Goal: Feedback & Contribution: Submit feedback/report problem

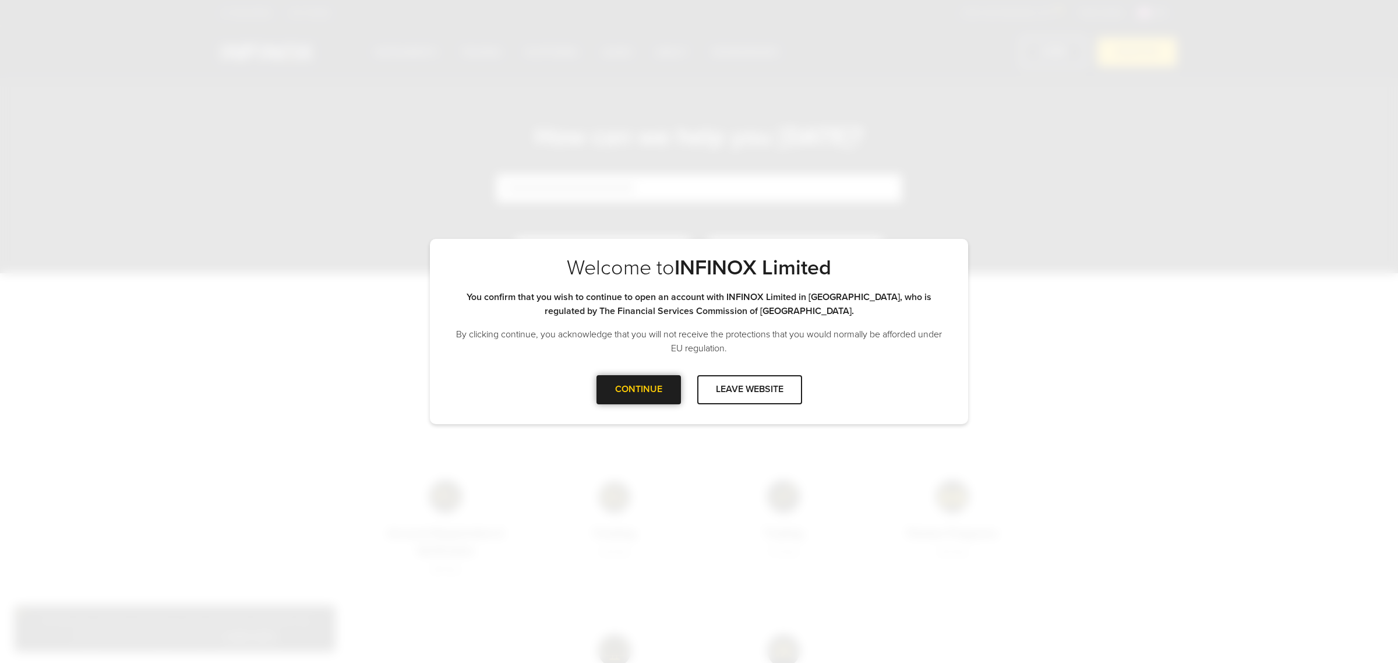
click at [639, 390] on div at bounding box center [639, 390] width 0 height 0
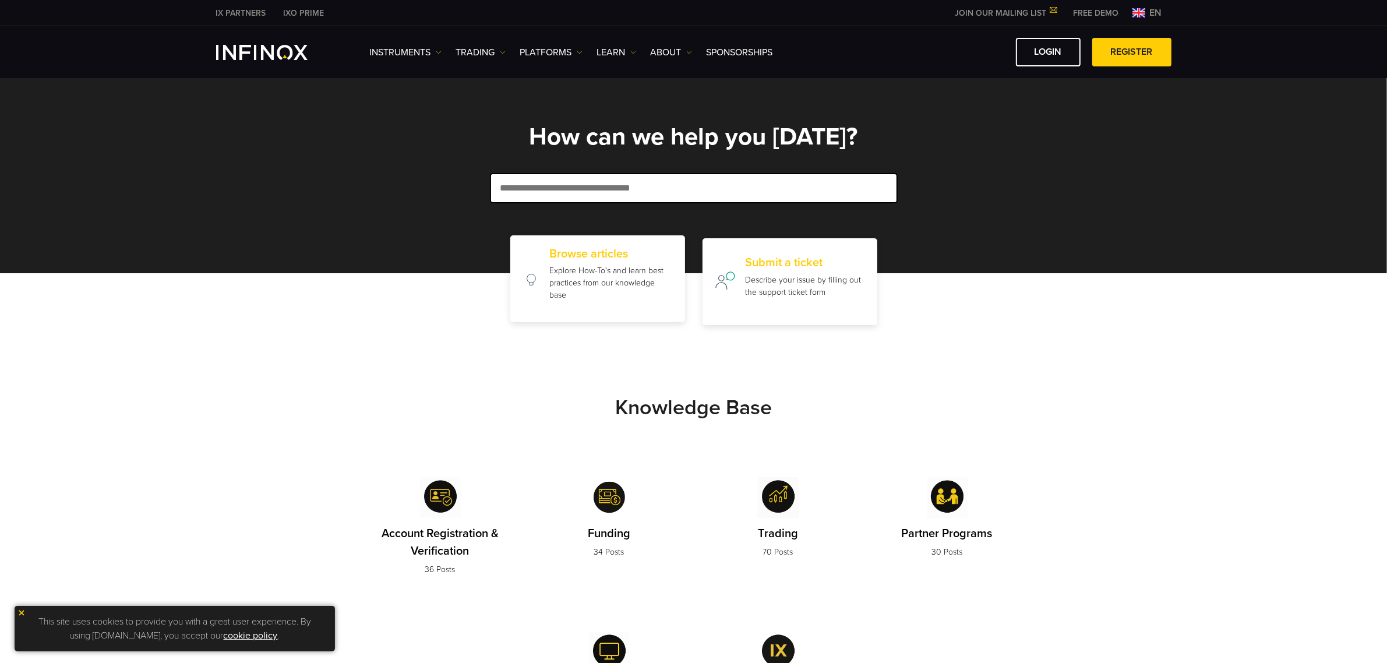
click at [612, 265] on p "Explore How-To's and learn best practices from our knowledge base" at bounding box center [611, 283] width 124 height 37
click at [593, 247] on h2 "Browse articles" at bounding box center [611, 254] width 124 height 14
click at [775, 265] on h2 "Submit a ticket" at bounding box center [805, 260] width 120 height 14
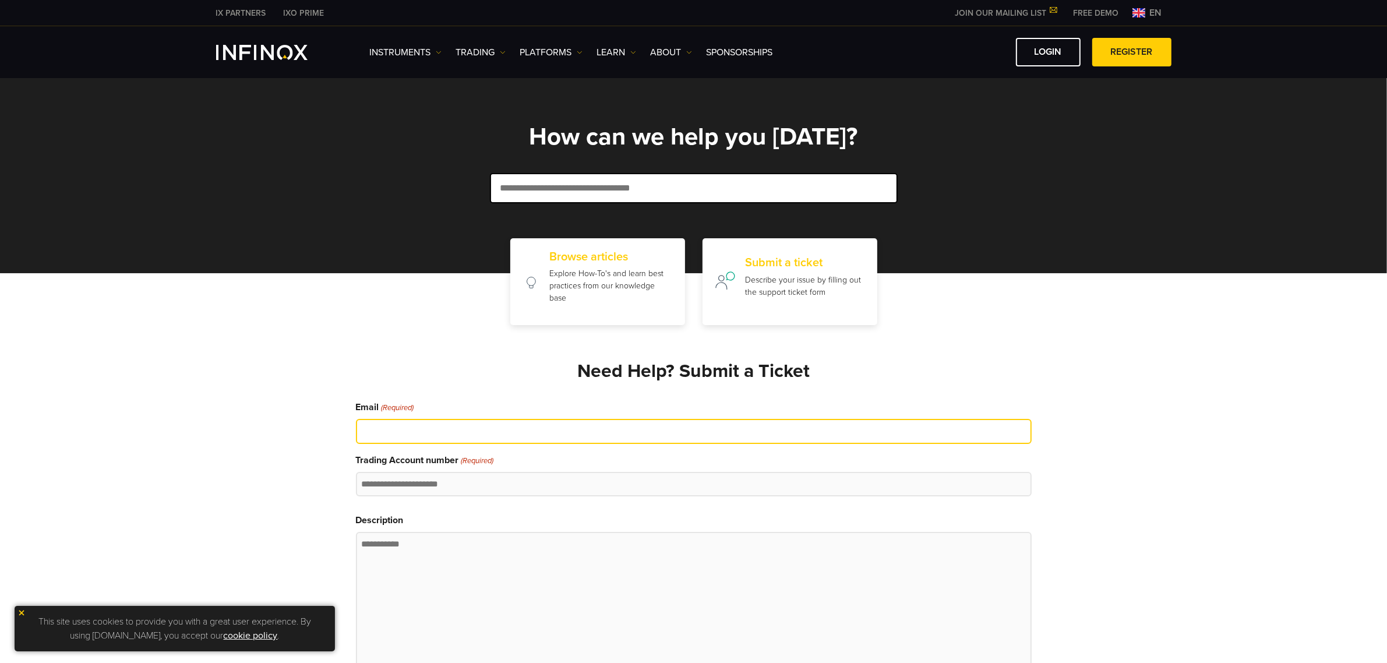
click at [799, 432] on input "Email (Required)" at bounding box center [694, 431] width 676 height 25
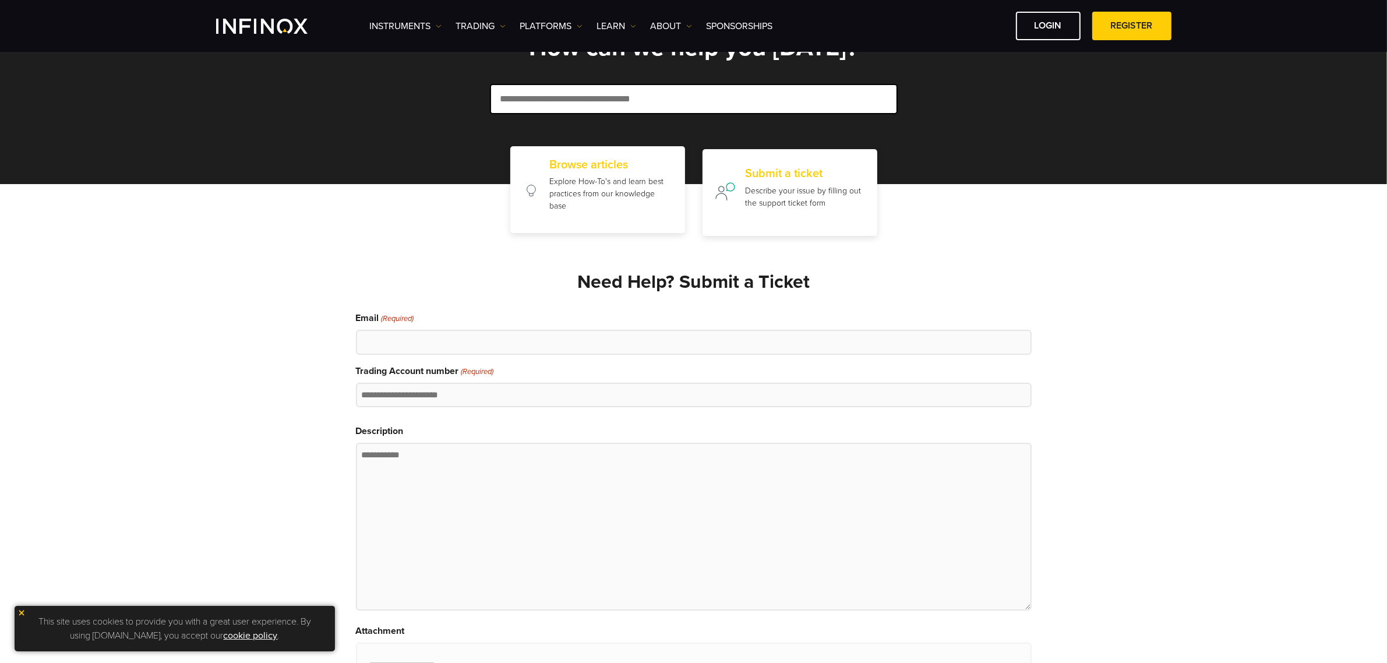
click at [595, 175] on p "Explore How-To's and learn best practices from our knowledge base" at bounding box center [611, 193] width 124 height 37
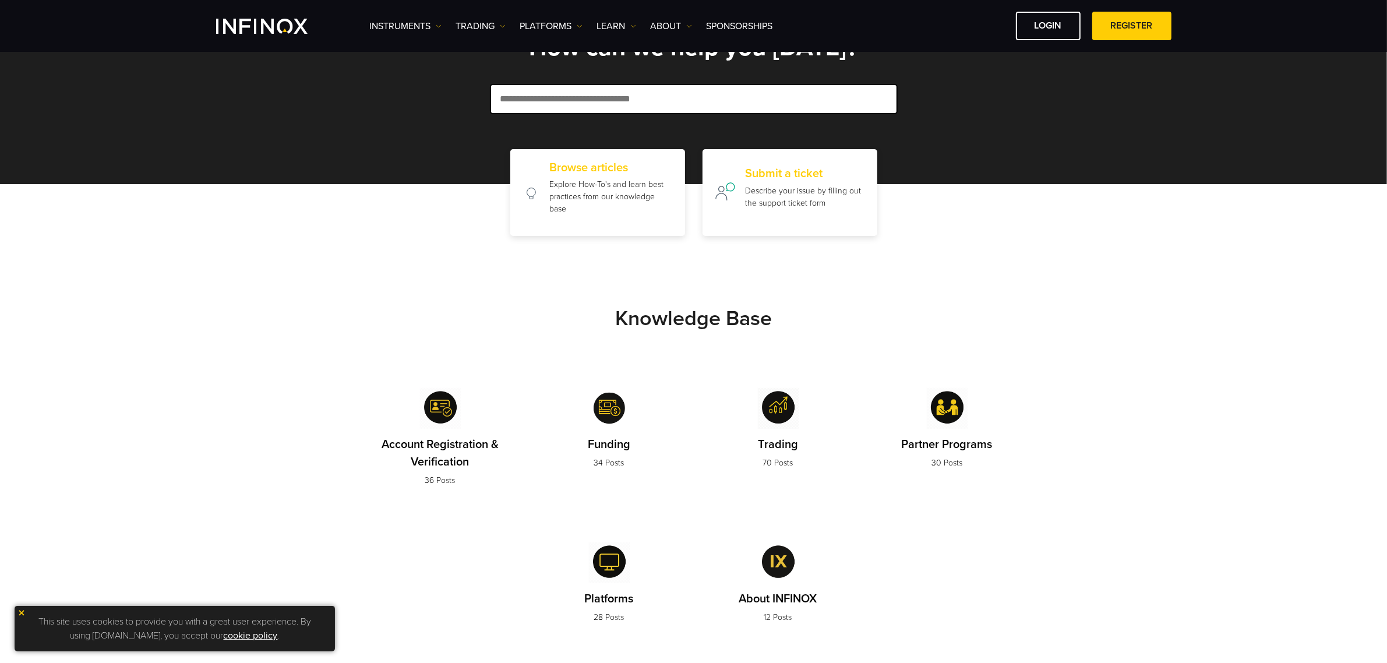
click at [427, 409] on img at bounding box center [440, 408] width 41 height 41
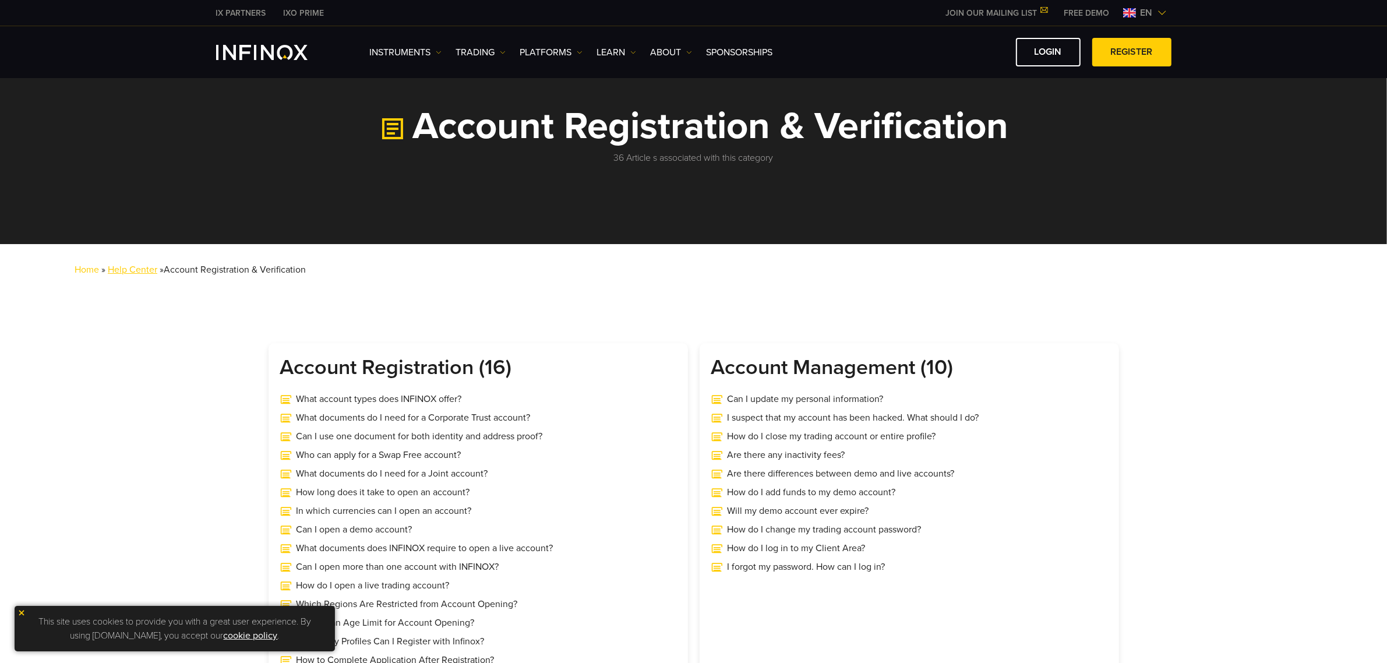
click at [121, 274] on link "Help Center" at bounding box center [133, 270] width 50 height 12
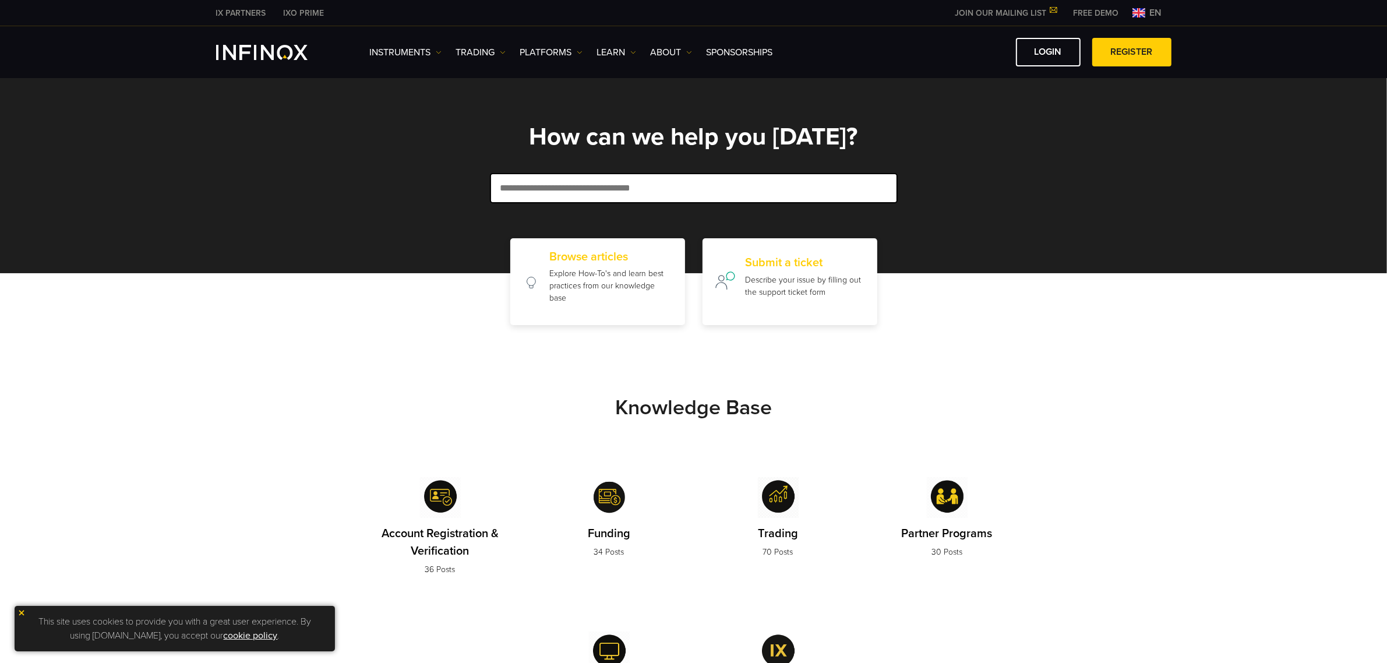
click at [597, 552] on p "34 Posts" at bounding box center [609, 552] width 43 height 12
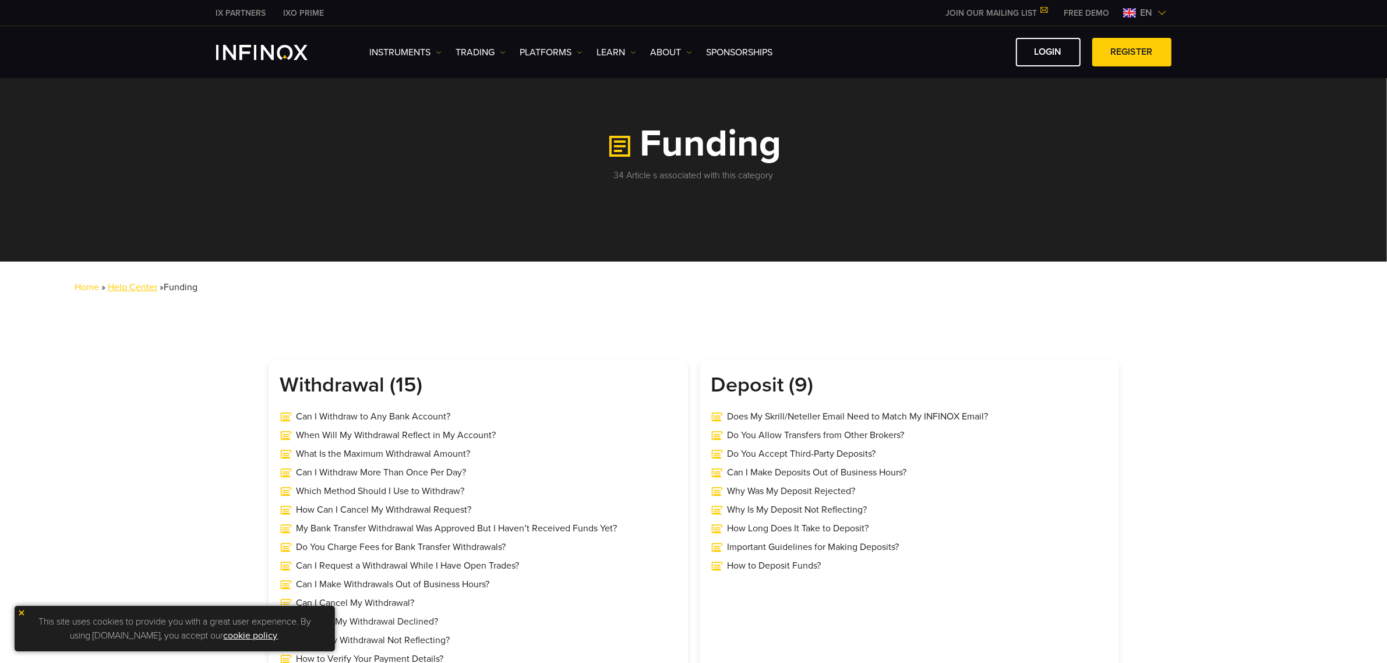
click at [135, 289] on link "Help Center" at bounding box center [133, 287] width 50 height 12
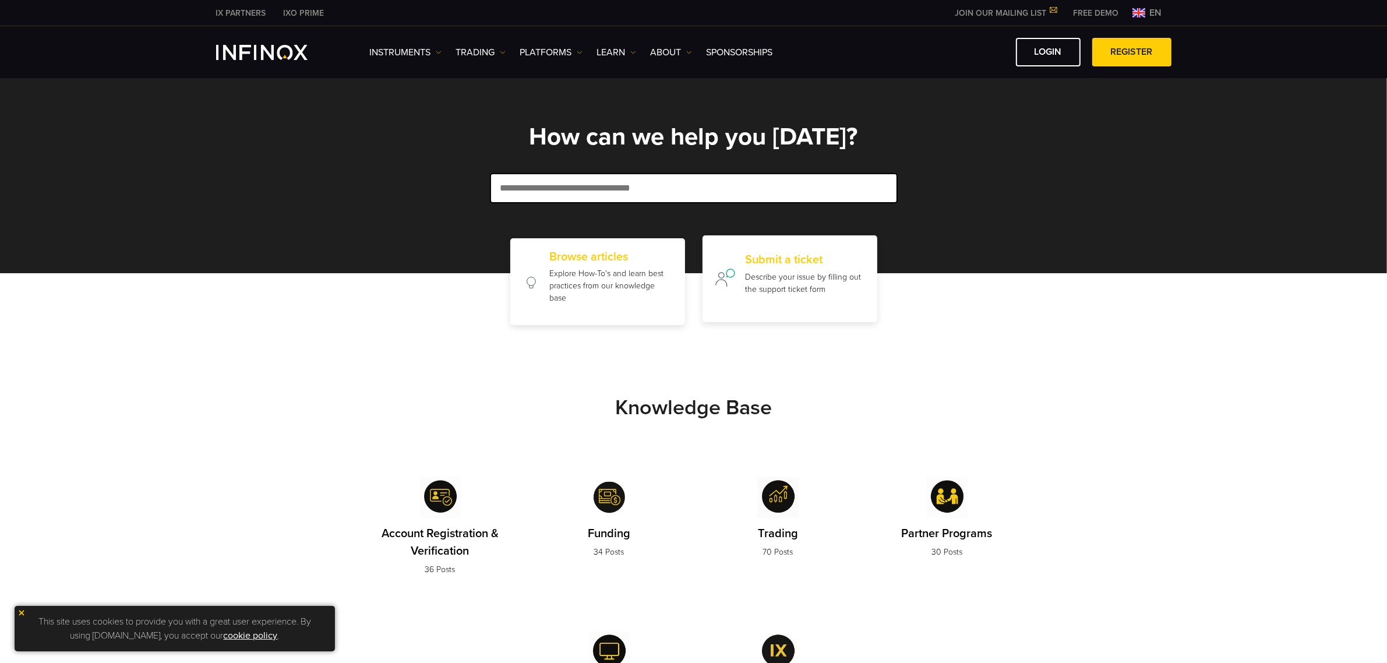
click at [750, 302] on div "Submit a ticket Describe your issue by filling out the support ticket form" at bounding box center [805, 278] width 120 height 51
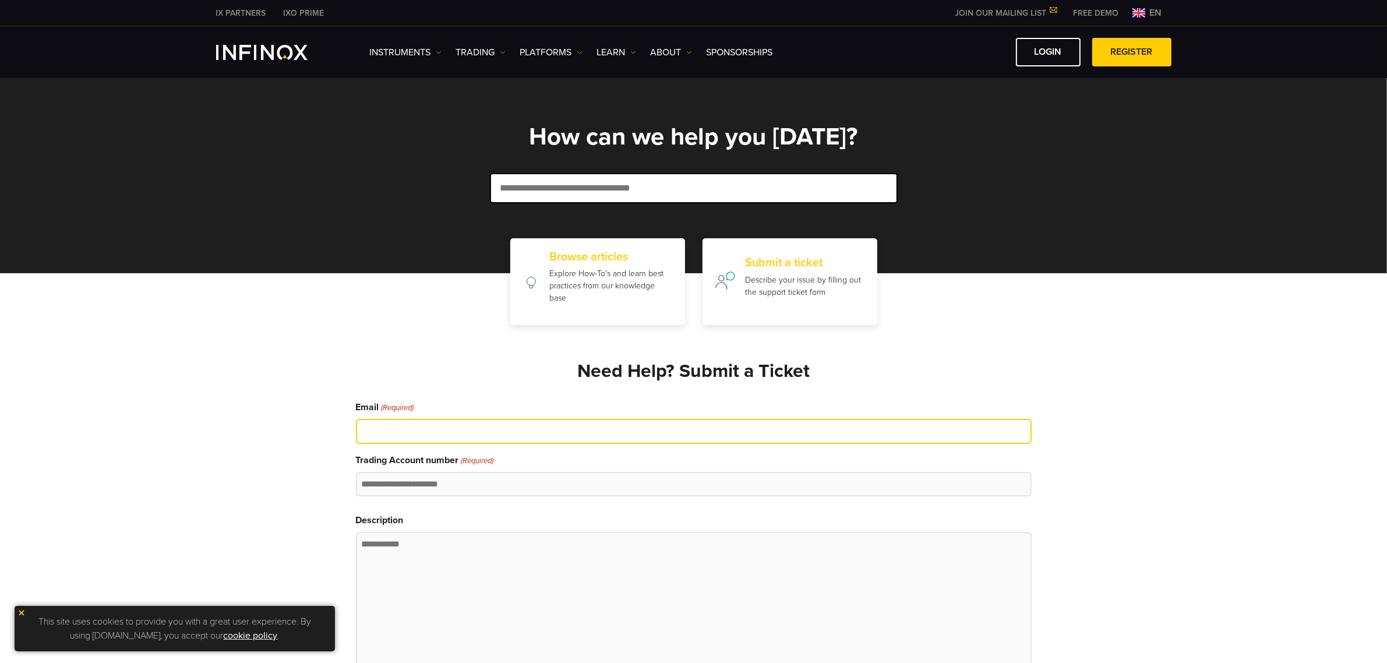
click at [556, 439] on input "Email (Required)" at bounding box center [694, 431] width 676 height 25
type input "**********"
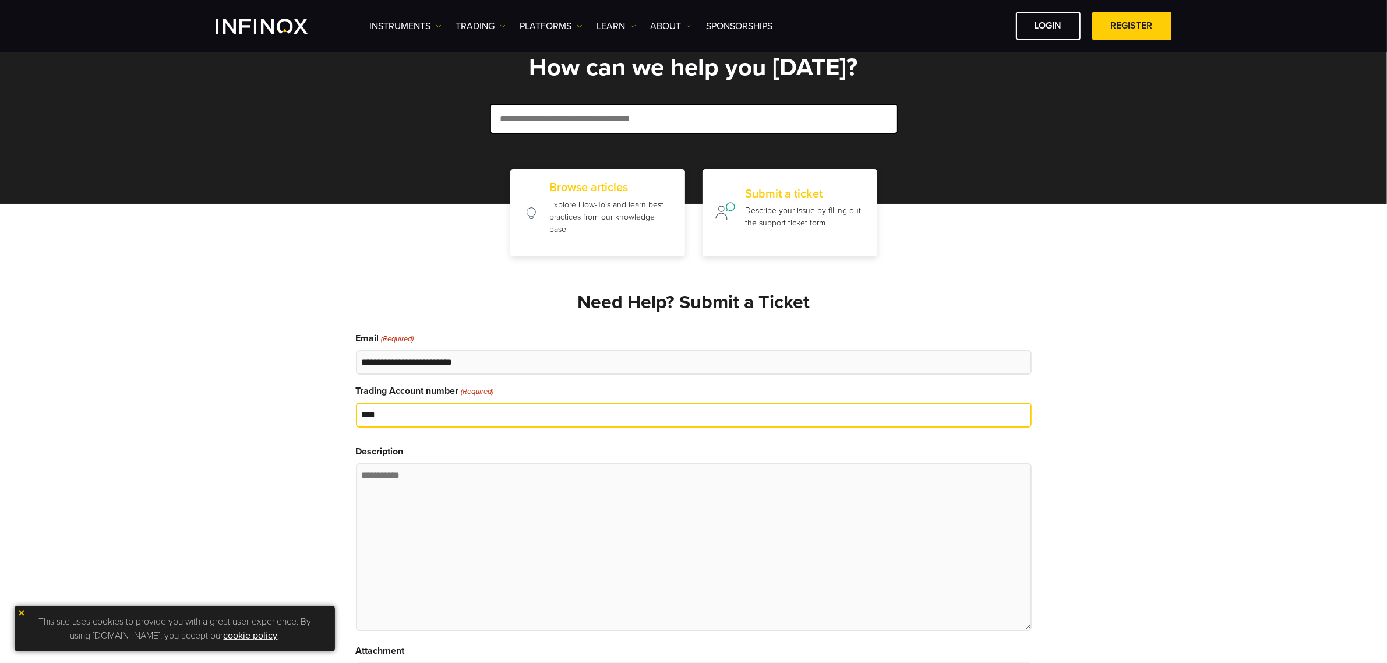
scroll to position [62, 0]
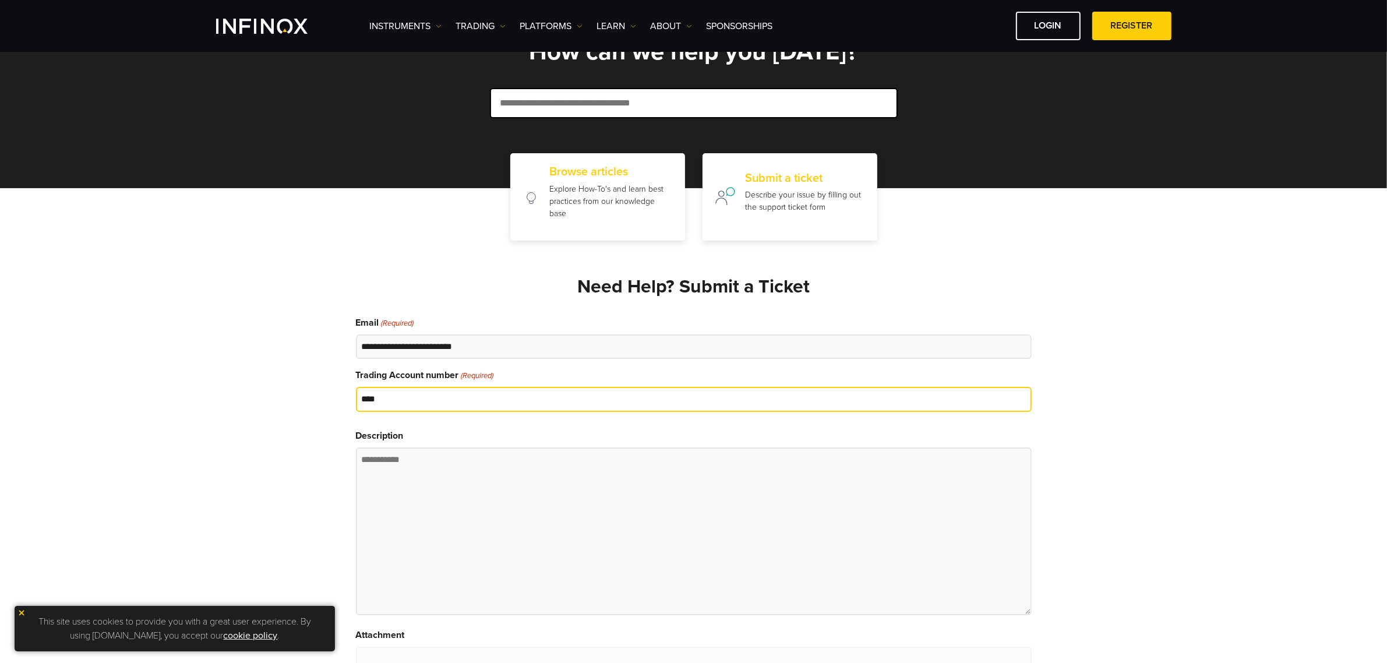
type input "****"
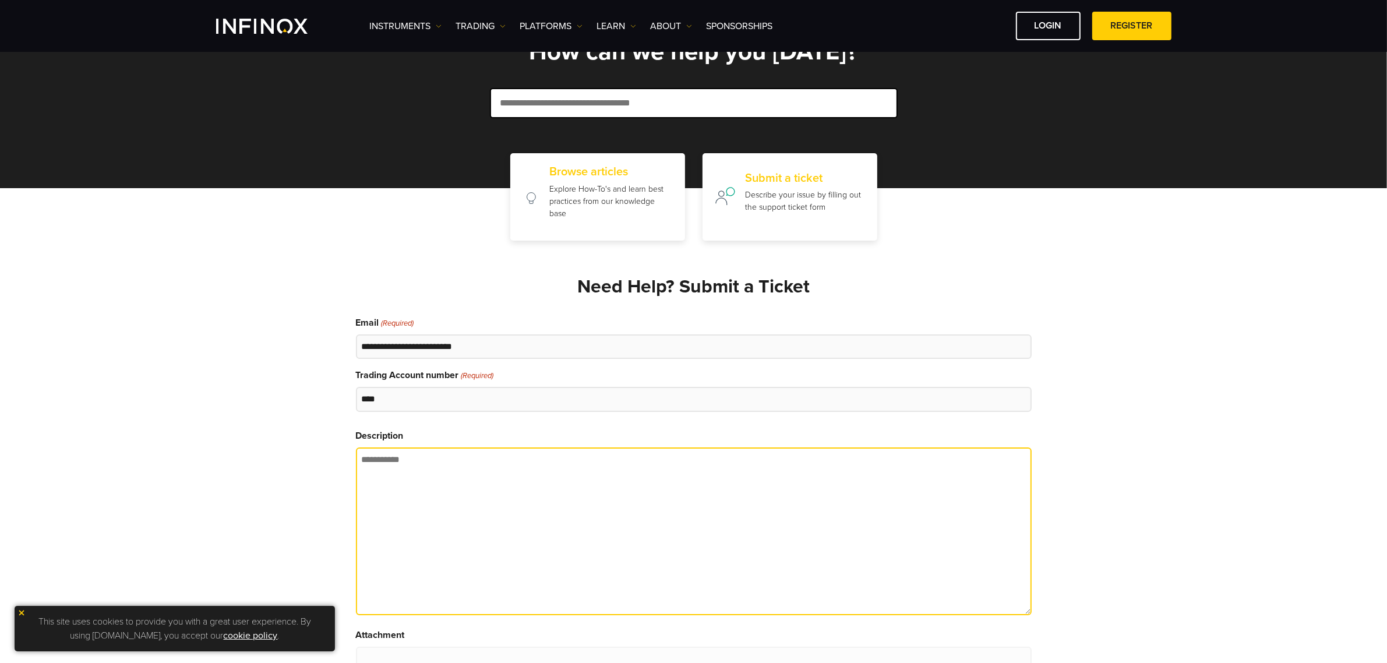
click at [545, 480] on textarea "Description" at bounding box center [694, 531] width 676 height 168
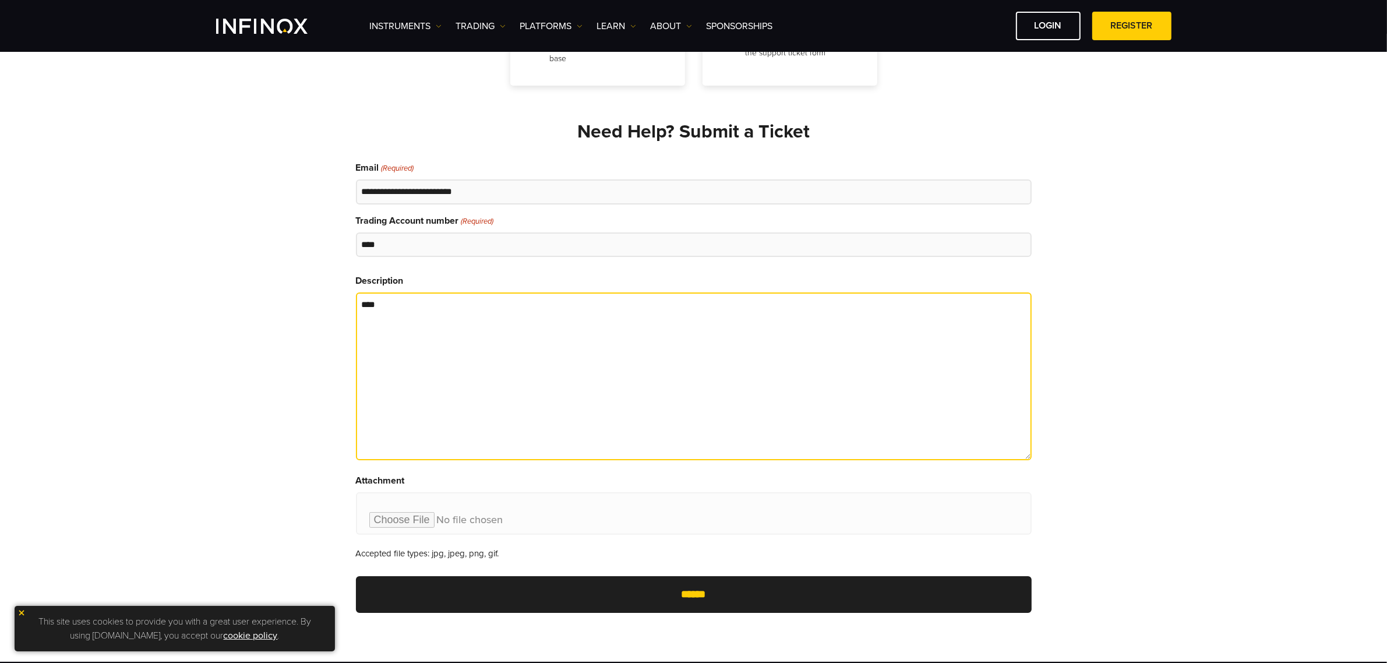
scroll to position [214, 0]
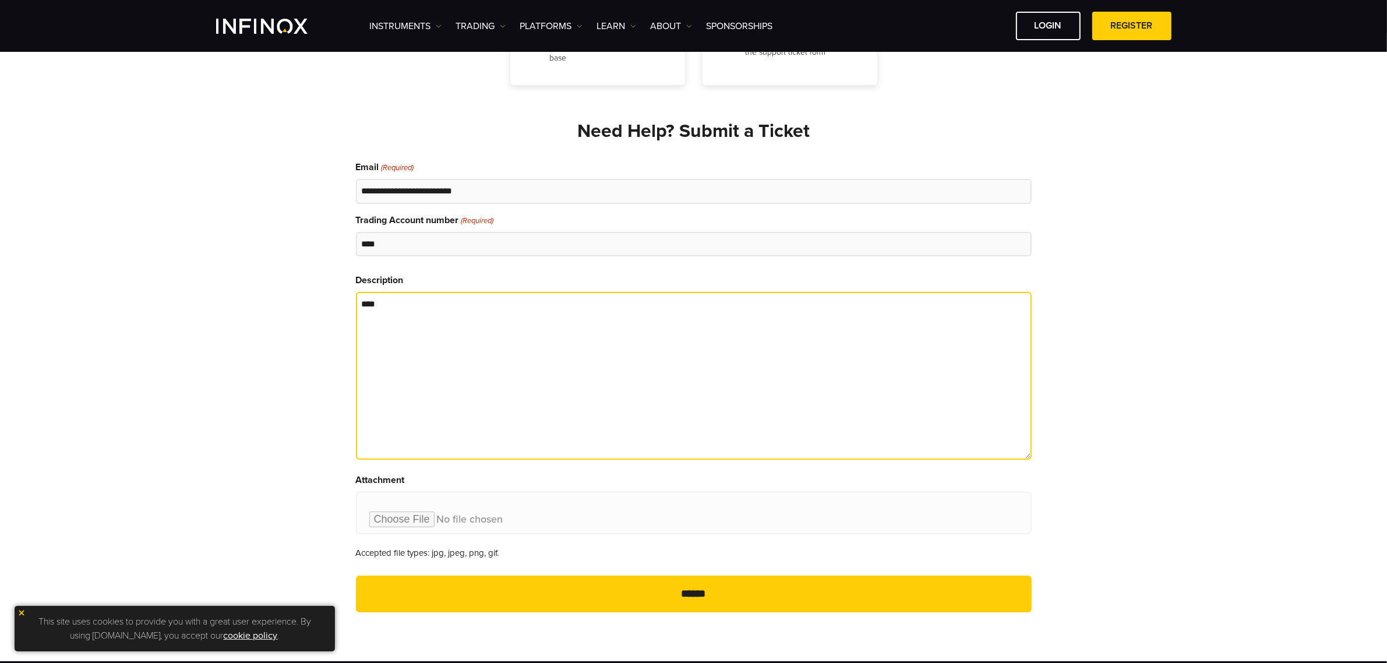
type textarea "****"
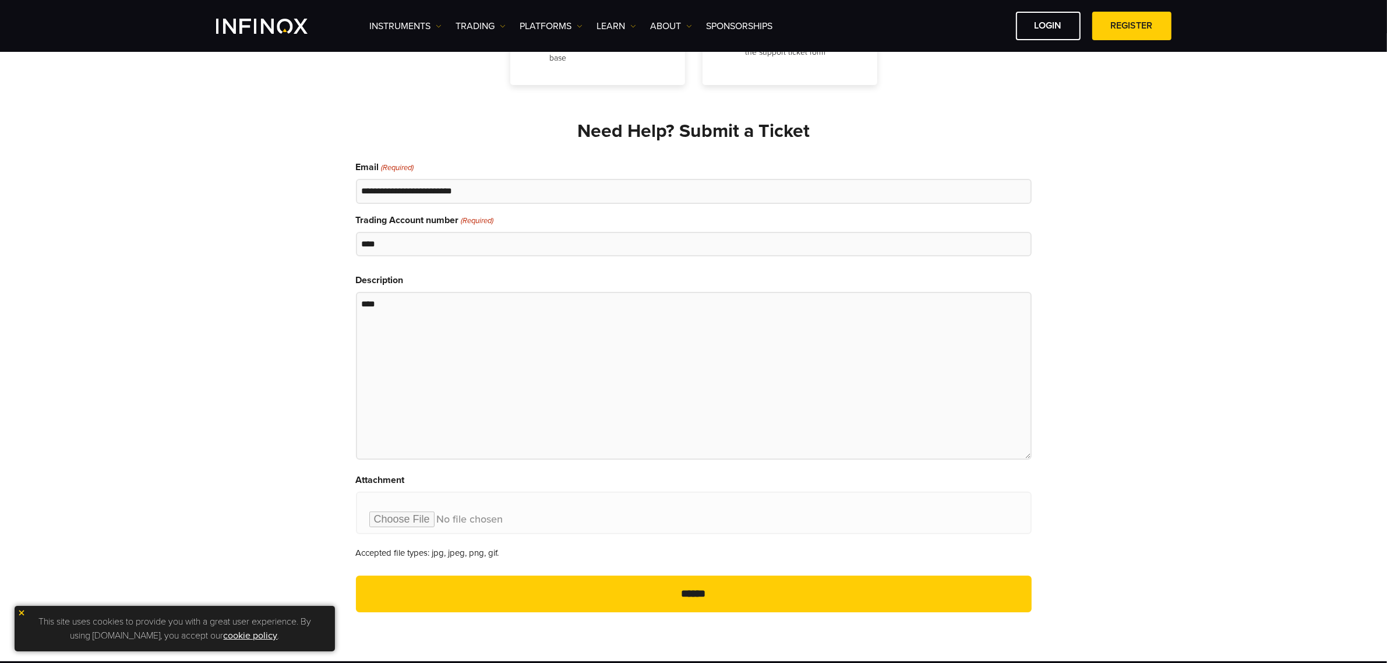
click at [598, 593] on input "******" at bounding box center [694, 594] width 676 height 37
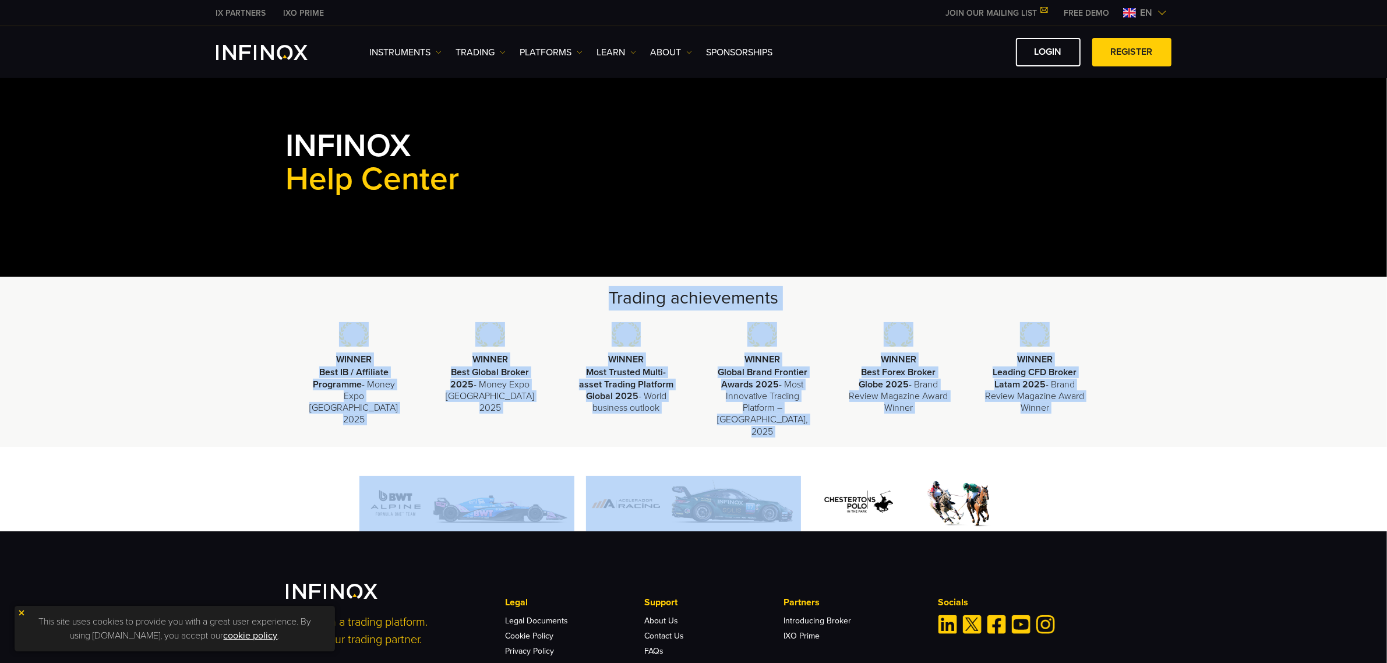
drag, startPoint x: 644, startPoint y: 295, endPoint x: 1292, endPoint y: 460, distance: 668.6
click at [1292, 460] on div "Trading achievements WINNER Best IB / Affiliate Programme - Money Expo Mexico 2…" at bounding box center [693, 559] width 1387 height 565
click at [1292, 460] on div at bounding box center [693, 489] width 1387 height 84
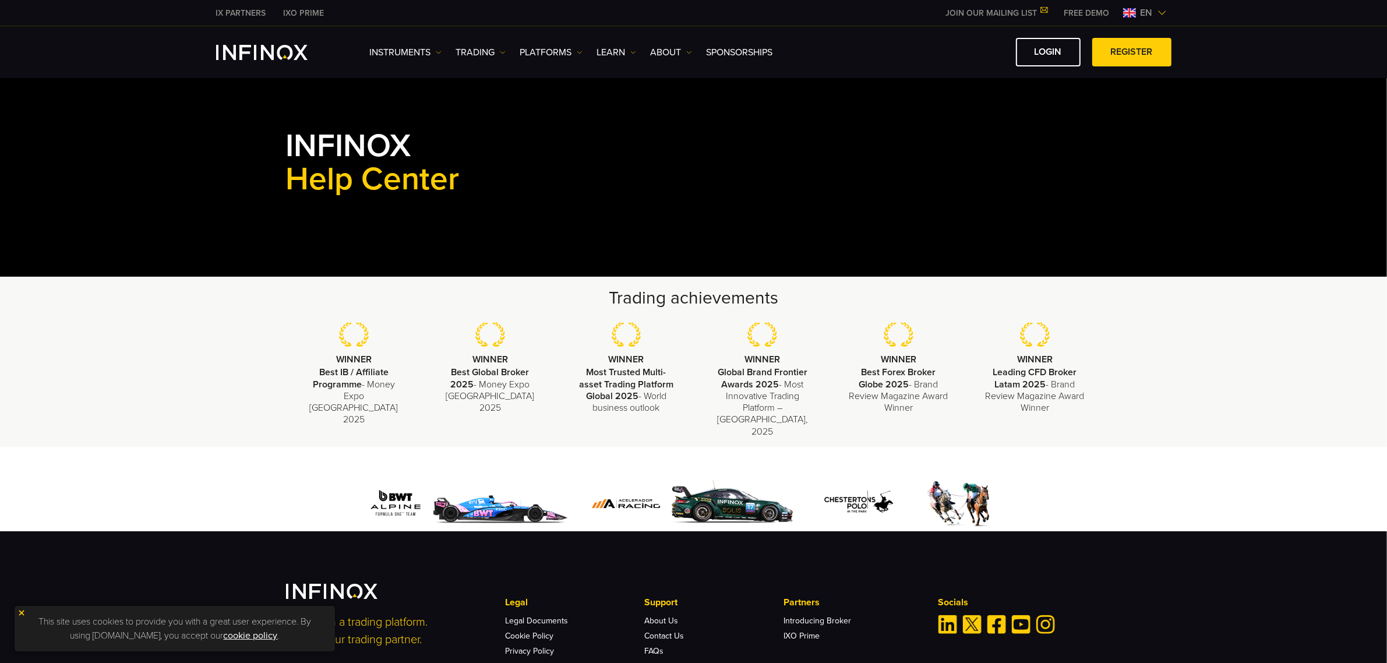
drag, startPoint x: 330, startPoint y: 330, endPoint x: 1125, endPoint y: 402, distance: 797.5
click at [1125, 402] on div "Trading achievements WINNER Best IB / Affiliate Programme - Money Expo Mexico 2…" at bounding box center [693, 362] width 1387 height 170
